Goal: Task Accomplishment & Management: Manage account settings

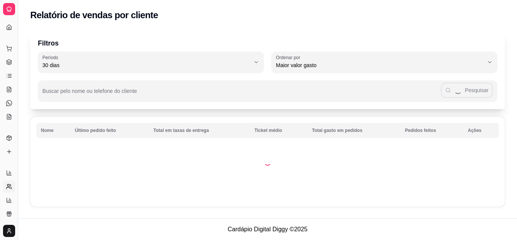
select select "30"
select select "HIGHEST_TOTAL_SPENT_WITH_ORDERS"
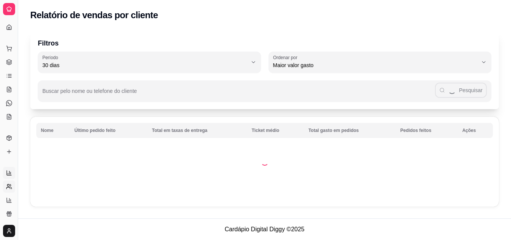
scroll to position [153, 0]
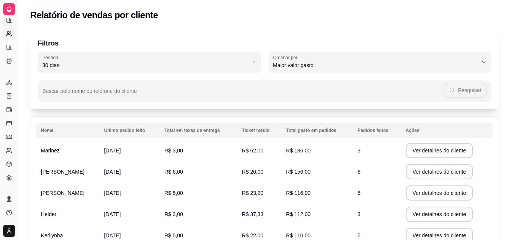
click at [9, 26] on link "Relatórios de vendas" at bounding box center [9, 20] width 12 height 12
select select "ALL"
select select "0"
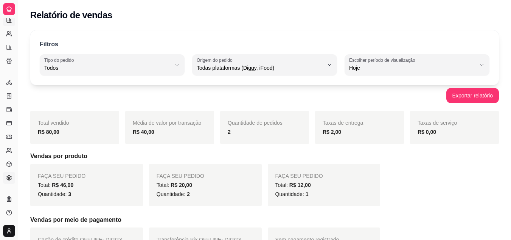
click at [12, 180] on icon at bounding box center [9, 178] width 6 height 6
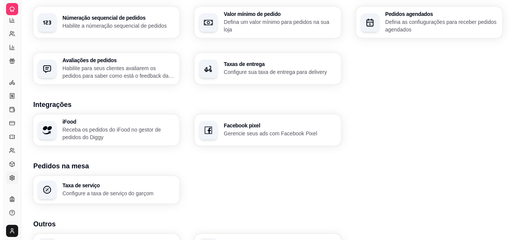
scroll to position [291, 0]
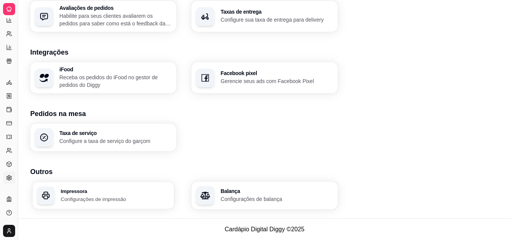
click at [82, 201] on p "Configurações de impressão" at bounding box center [115, 198] width 109 height 7
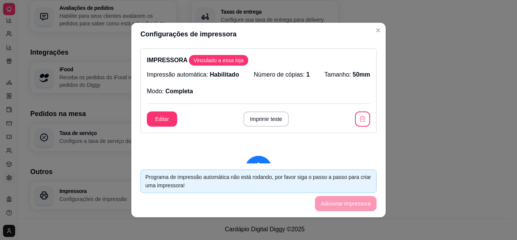
click at [345, 205] on footer "Programa de impressão automática não está rodando, por favor siga o passo a pas…" at bounding box center [258, 190] width 254 height 54
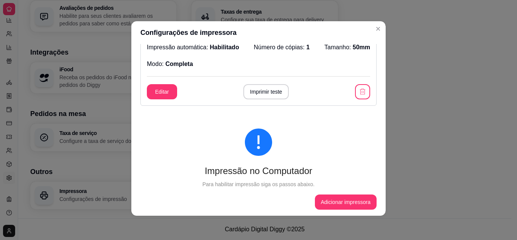
scroll to position [0, 0]
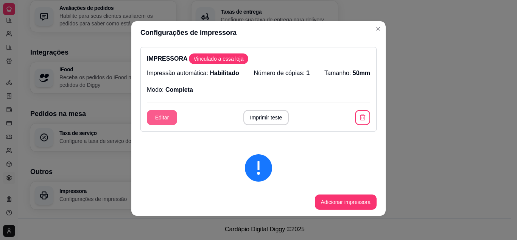
click at [168, 121] on button "Editar" at bounding box center [162, 117] width 30 height 15
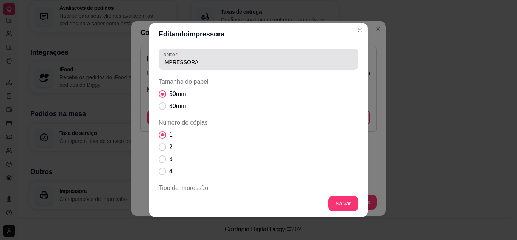
click at [196, 59] on input "IMPRESSORA" at bounding box center [258, 62] width 191 height 8
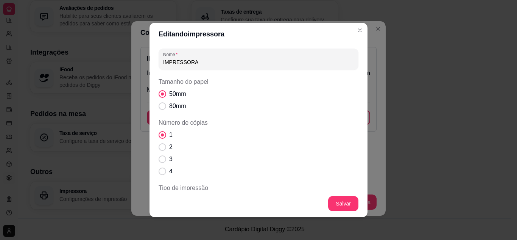
click at [259, 64] on input "IMPRESSORA" at bounding box center [258, 62] width 191 height 8
click at [266, 62] on input "IMPRESSORA" at bounding box center [258, 62] width 191 height 8
click at [270, 61] on input "IMPRESSORA" at bounding box center [258, 62] width 191 height 8
click at [261, 95] on div "50mm 80mm" at bounding box center [259, 99] width 200 height 21
click at [164, 94] on label "50mm" at bounding box center [172, 93] width 33 height 15
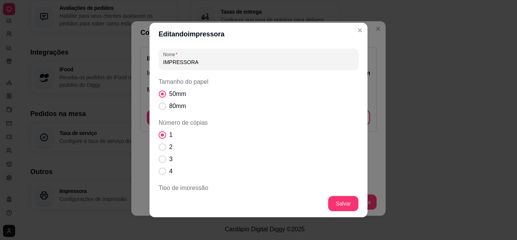
click at [163, 95] on input "50mm" at bounding box center [160, 97] width 5 height 5
click at [161, 133] on span "Número de cópias" at bounding box center [162, 134] width 3 height 3
click at [159, 136] on input "1" at bounding box center [160, 138] width 5 height 5
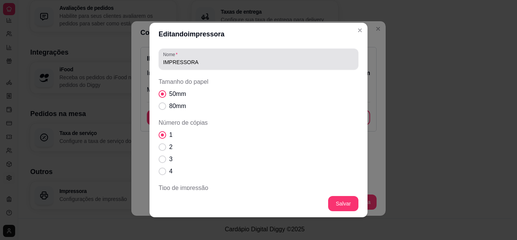
click at [195, 54] on div "IMPRESSORA" at bounding box center [258, 58] width 191 height 15
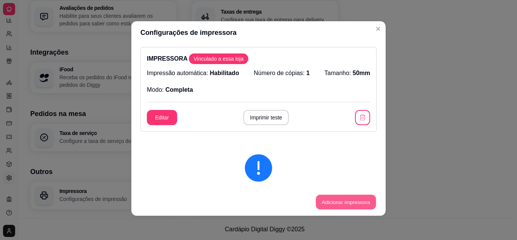
click at [333, 201] on button "Adicionar impressora" at bounding box center [346, 202] width 60 height 15
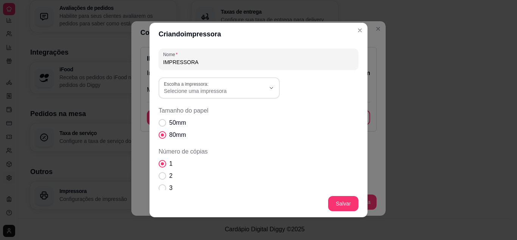
click at [251, 90] on span "Selecione uma impressora" at bounding box center [214, 91] width 101 height 8
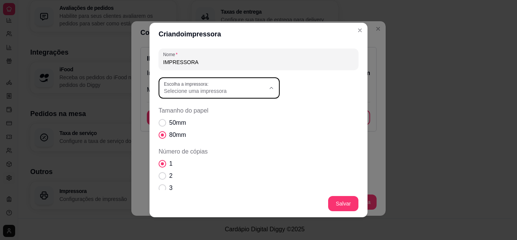
click at [189, 132] on span "POS58 [TECHNICAL_ID] (Copiar 1)" at bounding box center [212, 133] width 97 height 7
type input "POS58 [TECHNICAL_ID] (Copiar 1)"
select select "POS58 [TECHNICAL_ID] (Copiar 1)"
click at [164, 123] on label "50mm" at bounding box center [172, 122] width 33 height 15
click at [163, 124] on input "50mm" at bounding box center [160, 126] width 5 height 5
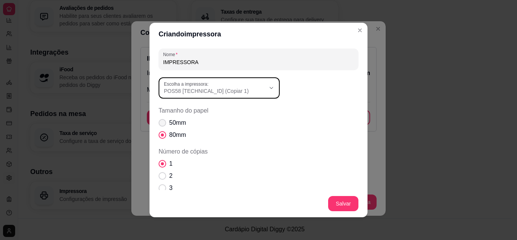
radio input "true"
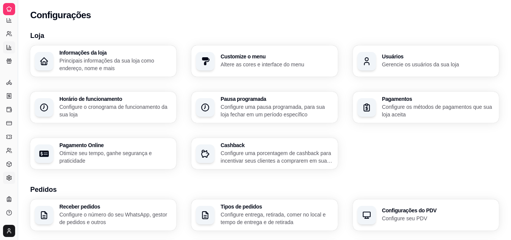
click at [12, 48] on icon at bounding box center [9, 47] width 6 height 6
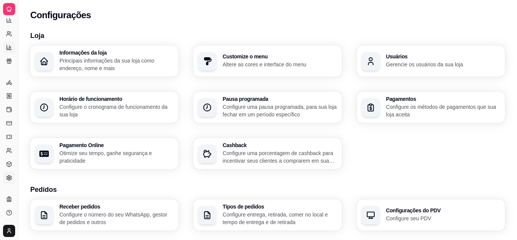
select select "TOTAL_OF_ORDERS"
select select "7"
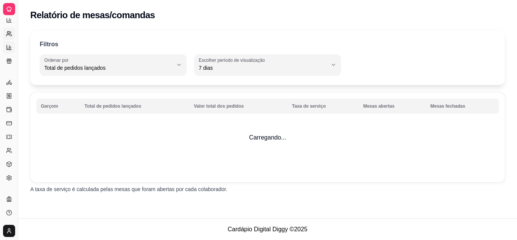
click at [9, 32] on circle at bounding box center [8, 32] width 2 height 2
select select "30"
select select "HIGHEST_TOTAL_SPENT_WITH_ORDERS"
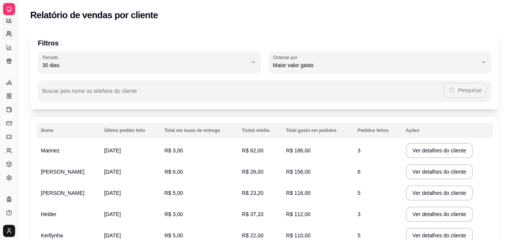
click at [10, 21] on icon at bounding box center [9, 20] width 6 height 6
select select "ALL"
select select "0"
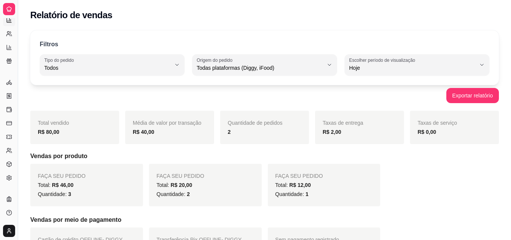
drag, startPoint x: 18, startPoint y: 19, endPoint x: 44, endPoint y: 31, distance: 29.5
click at [44, 31] on div "Diggy Sistema de Gestão M Mix açaí ... Loja aberta Diggy Pro até 16/09 Acesso R…" at bounding box center [255, 193] width 511 height 387
drag, startPoint x: 16, startPoint y: 18, endPoint x: 34, endPoint y: 31, distance: 21.4
click at [47, 27] on div "Diggy Sistema de Gestão M Mix açaí ... Loja aberta Diggy Pro até 16/09 Acesso R…" at bounding box center [255, 193] width 511 height 387
click at [6, 33] on icon at bounding box center [9, 34] width 6 height 6
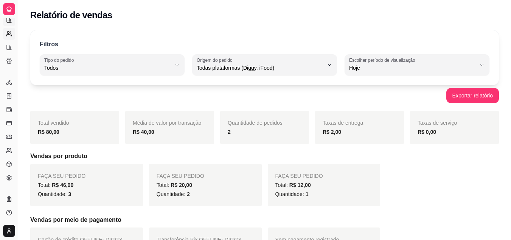
select select "30"
select select "HIGHEST_TOTAL_SPENT_WITH_ORDERS"
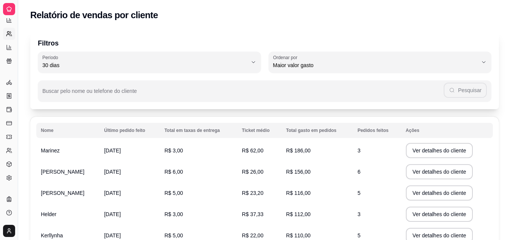
select select "ALL"
select select "0"
